Goal: Information Seeking & Learning: Stay updated

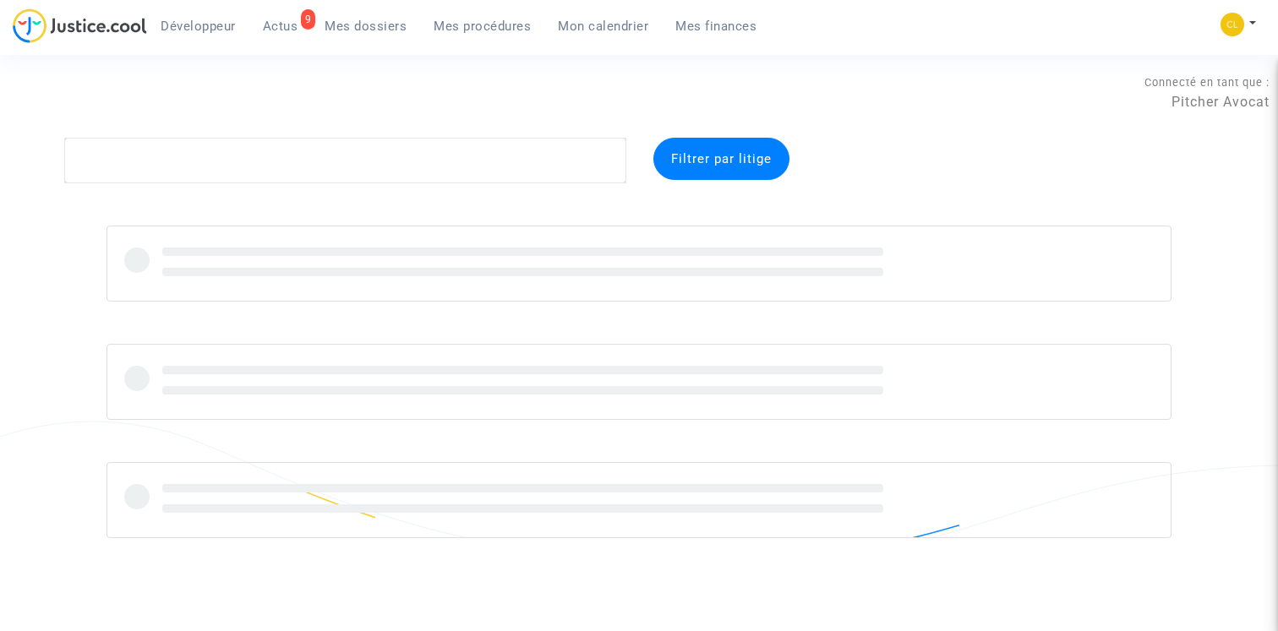
click at [281, 20] on span "Actus" at bounding box center [280, 26] width 35 height 15
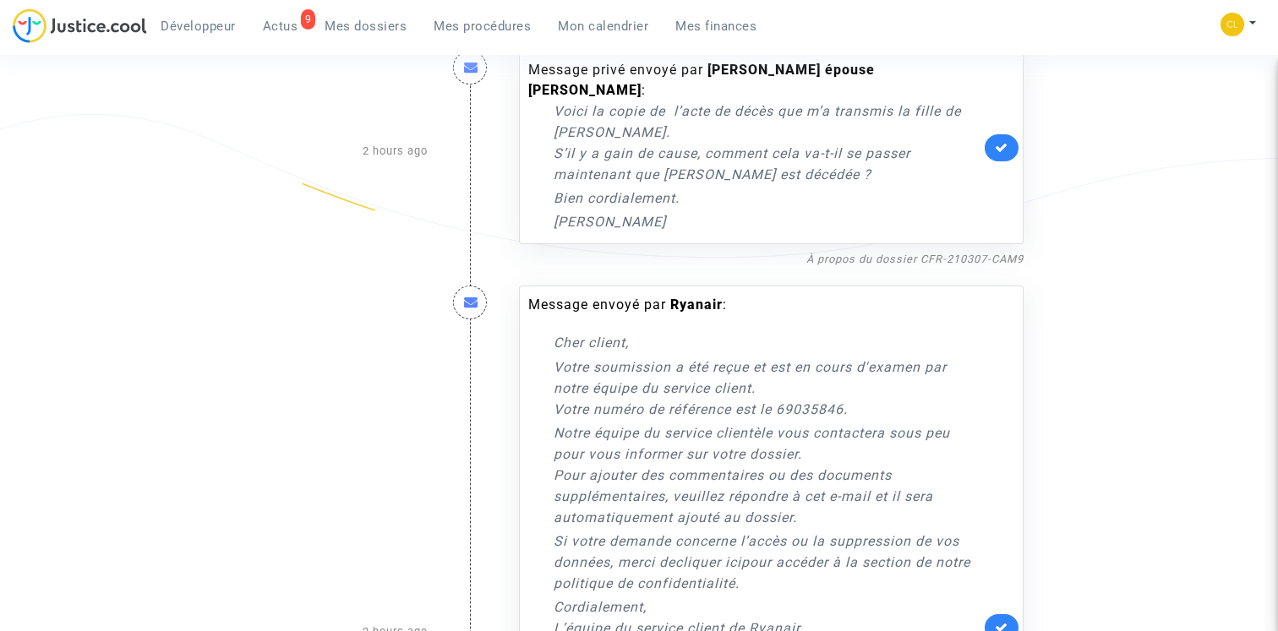
scroll to position [3161, 0]
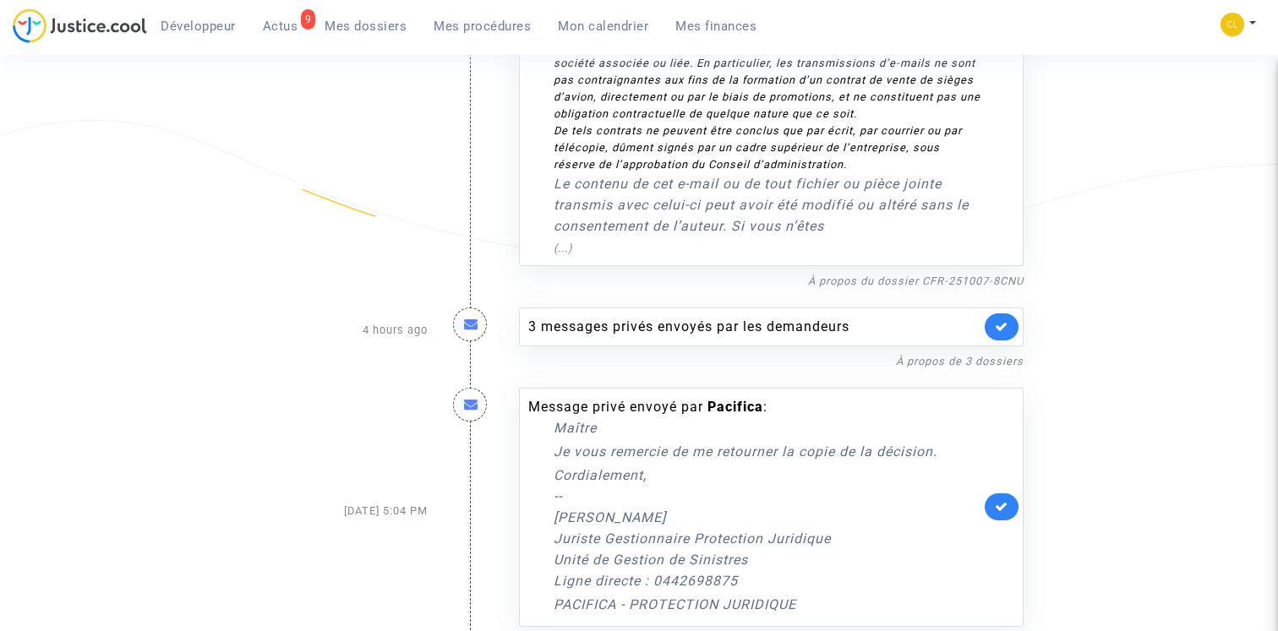
drag, startPoint x: 1054, startPoint y: 621, endPoint x: 923, endPoint y: 620, distance: 131.8
copy link "CFR-250919-QKQD"
drag, startPoint x: 1038, startPoint y: 618, endPoint x: 923, endPoint y: 620, distance: 115.8
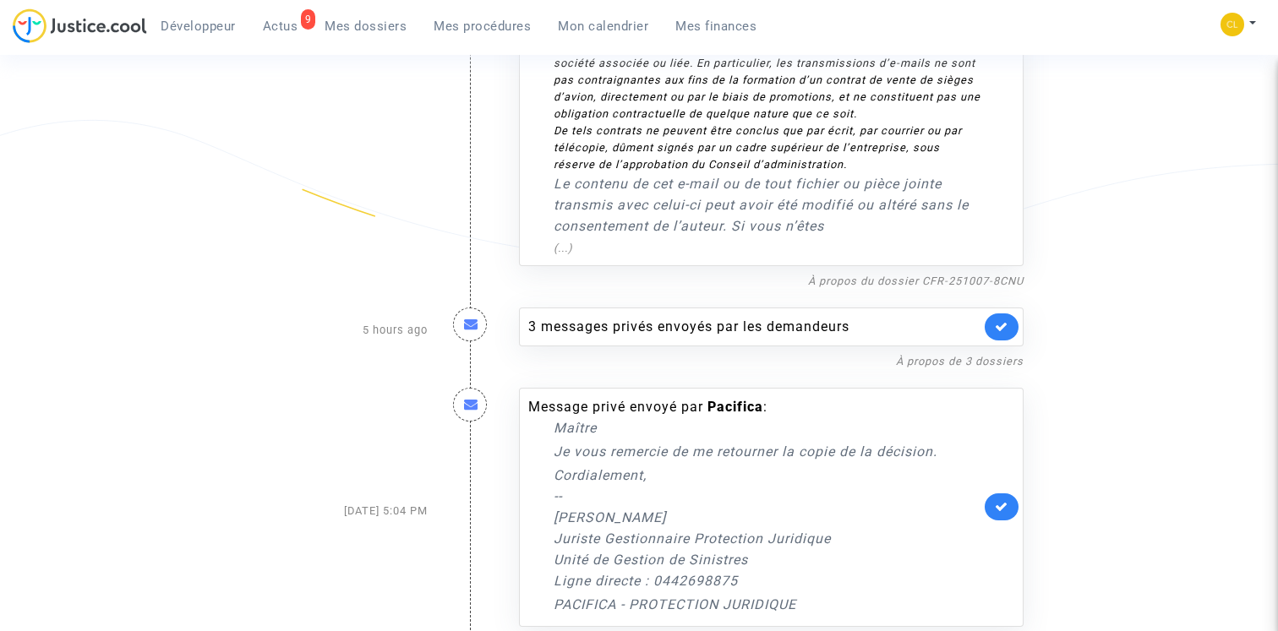
copy link "CFR-250919-QKQD"
click at [283, 26] on span "Actus" at bounding box center [280, 26] width 35 height 15
click at [359, 24] on span "Mes dossiers" at bounding box center [365, 26] width 82 height 15
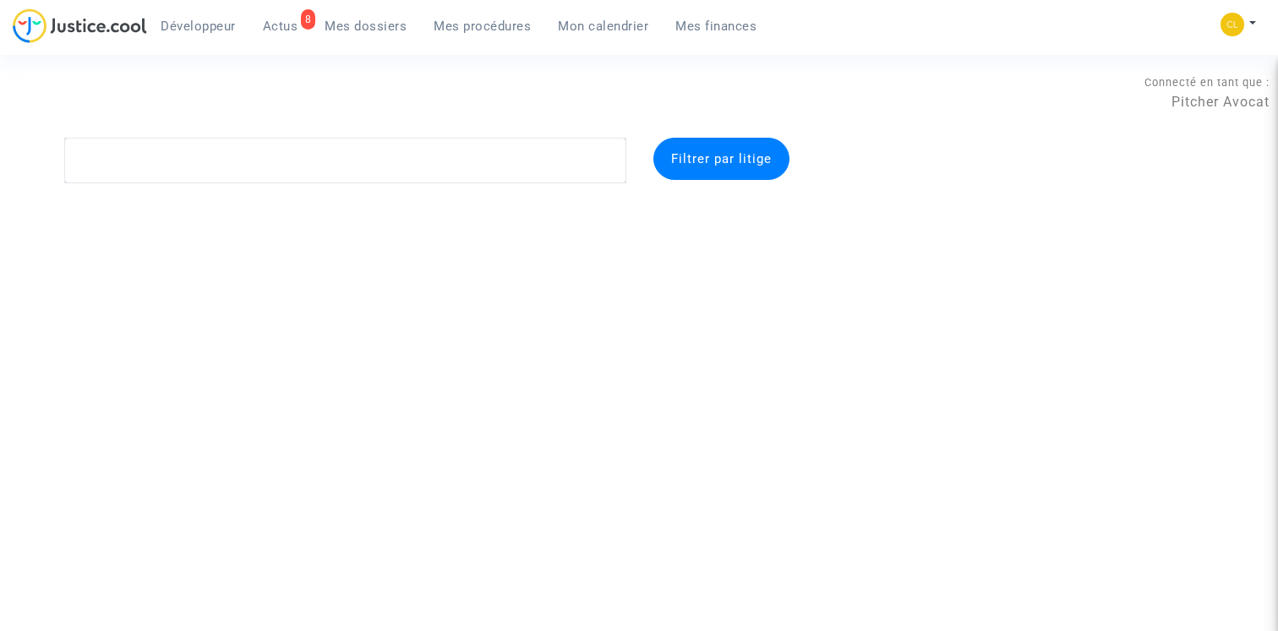
click at [281, 25] on span "Actus" at bounding box center [280, 26] width 35 height 15
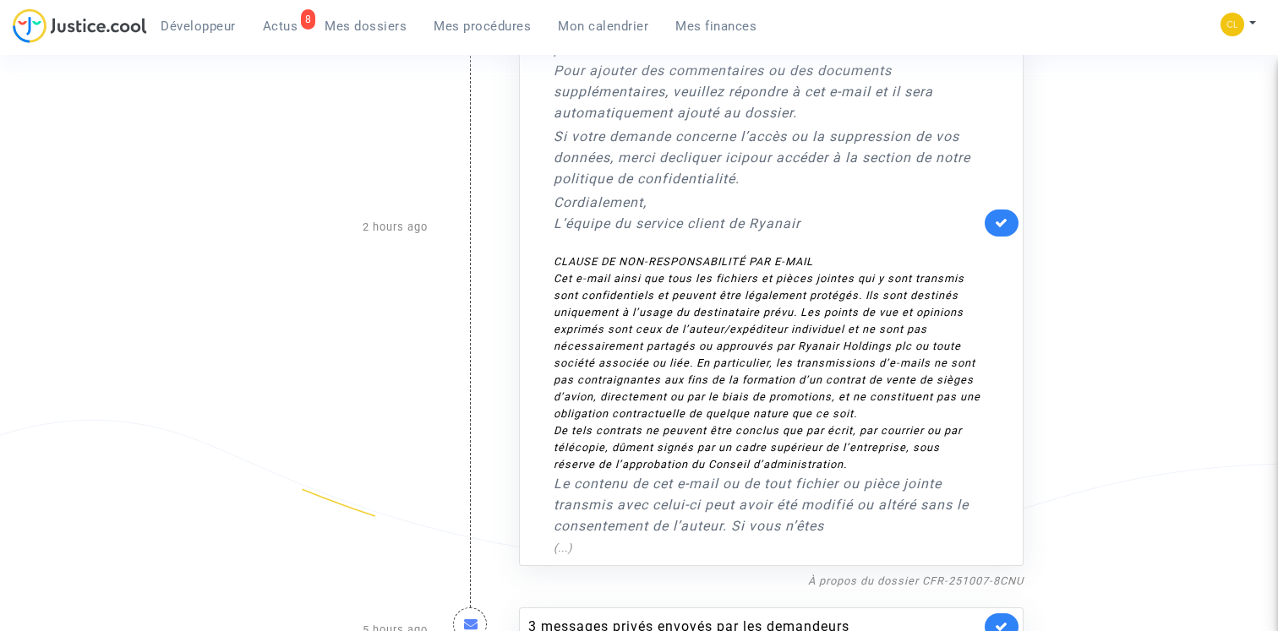
scroll to position [2880, 0]
